Goal: Information Seeking & Learning: Find specific fact

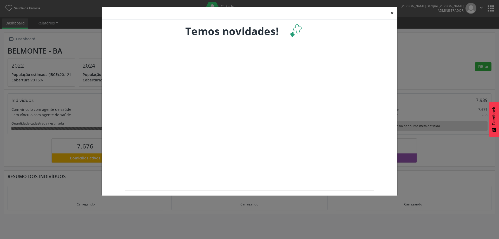
click at [391, 13] on button "×" at bounding box center [392, 13] width 10 height 13
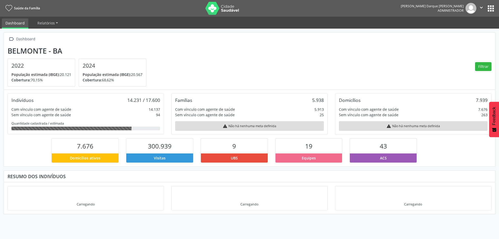
click at [492, 5] on button "apps" at bounding box center [490, 8] width 9 height 9
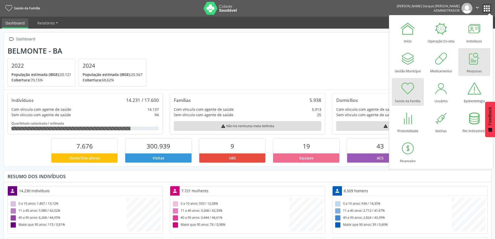
scroll to position [86, 162]
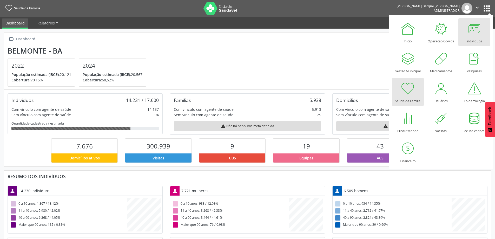
click at [471, 38] on div "Indivíduos" at bounding box center [474, 39] width 16 height 7
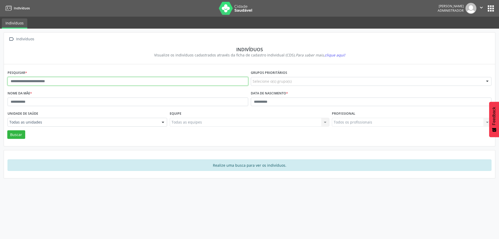
click at [56, 77] on input "text" at bounding box center [128, 81] width 241 height 9
type input "**********"
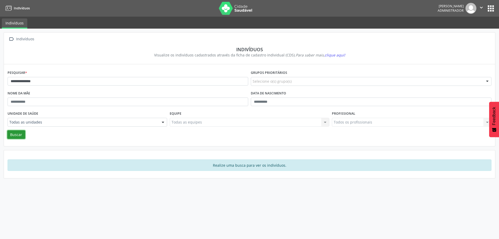
click at [15, 135] on button "Buscar" at bounding box center [16, 134] width 18 height 9
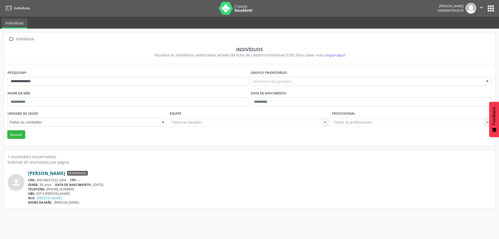
click at [59, 174] on link "[PERSON_NAME]" at bounding box center [46, 173] width 37 height 6
click at [488, 11] on button "apps" at bounding box center [490, 8] width 9 height 9
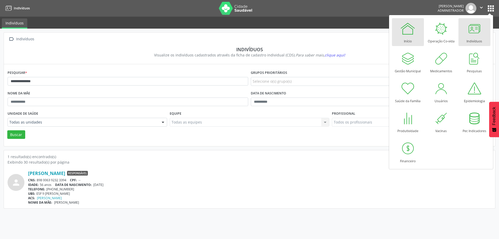
click at [409, 24] on div at bounding box center [408, 29] width 16 height 16
